Goal: Check status

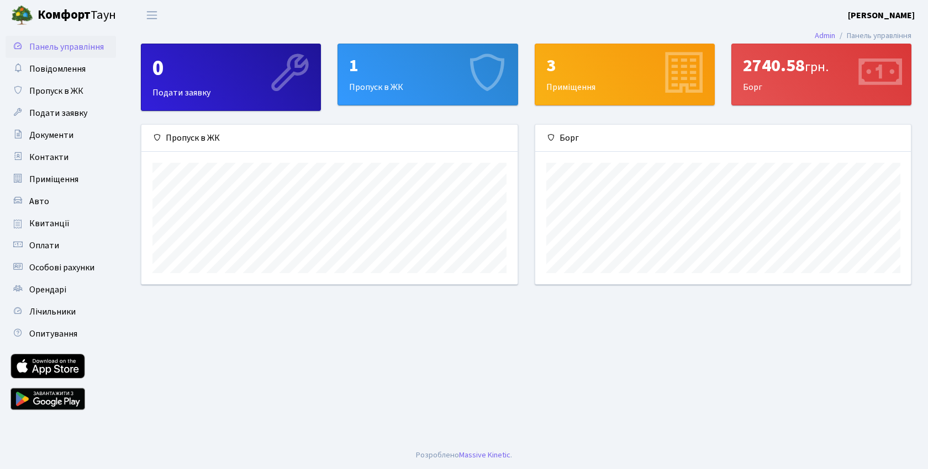
scroll to position [160, 376]
click at [393, 91] on div "1 Пропуск в ЖК" at bounding box center [427, 74] width 179 height 61
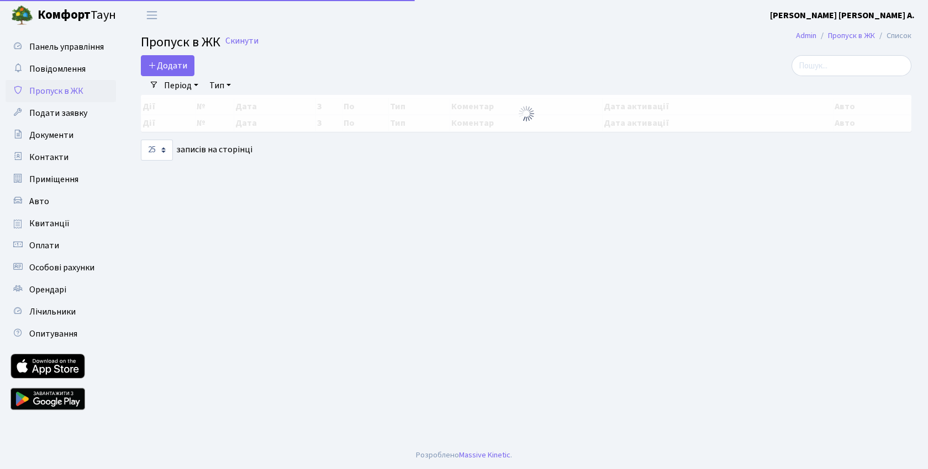
select select "25"
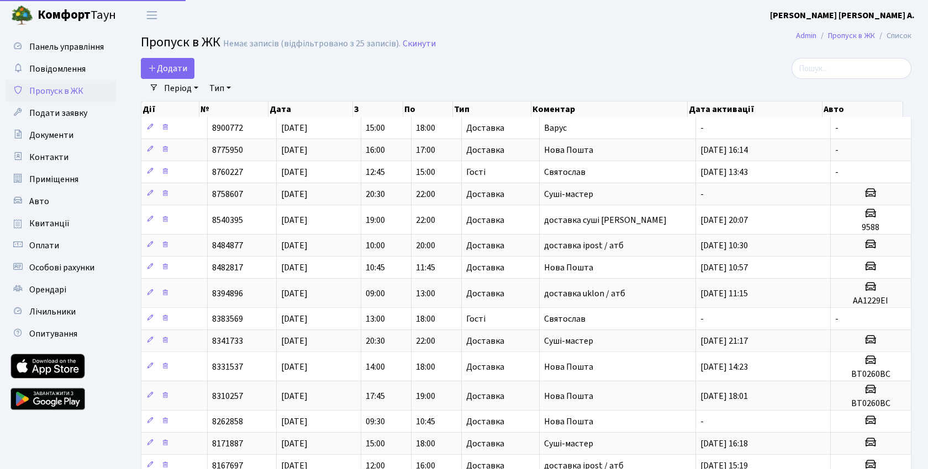
select select "25"
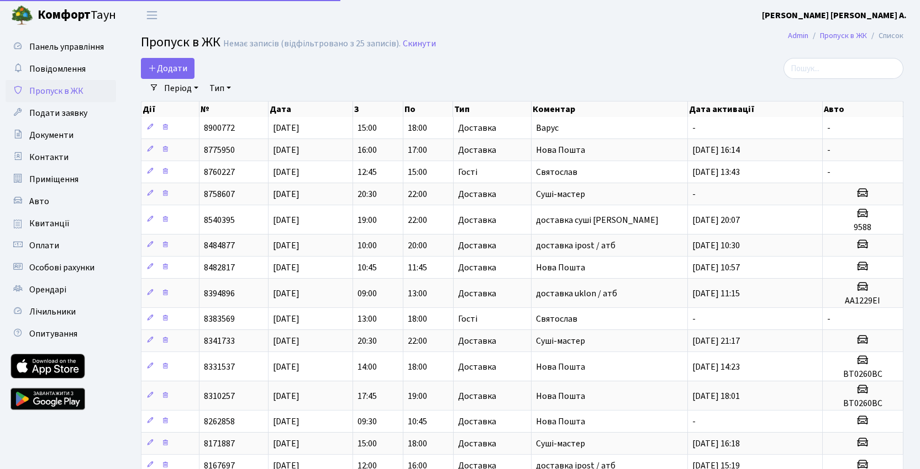
select select "25"
